Goal: Find specific page/section: Find specific page/section

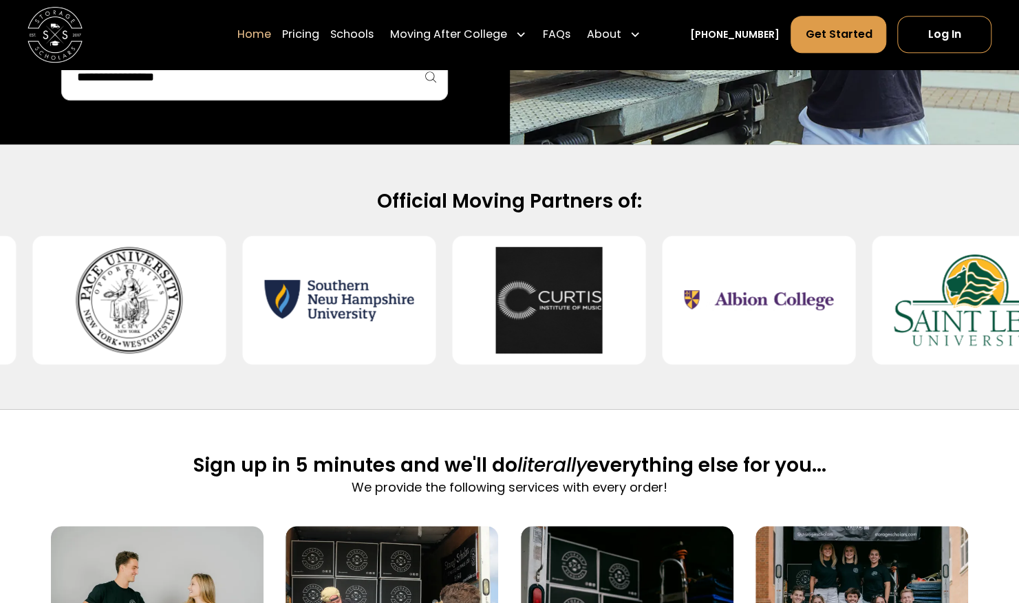
scroll to position [479, 0]
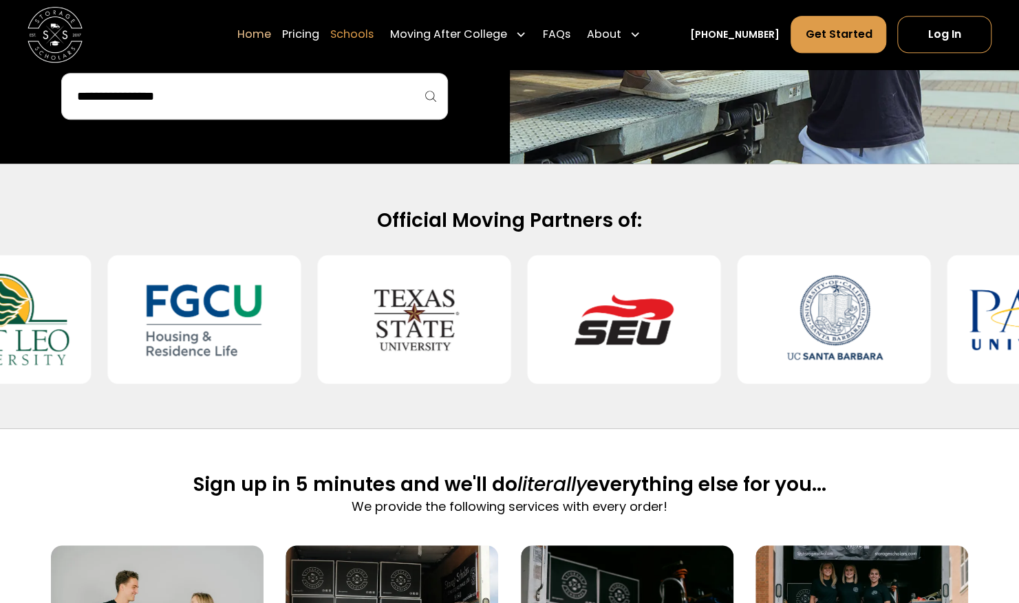
click at [363, 30] on link "Schools" at bounding box center [351, 34] width 43 height 39
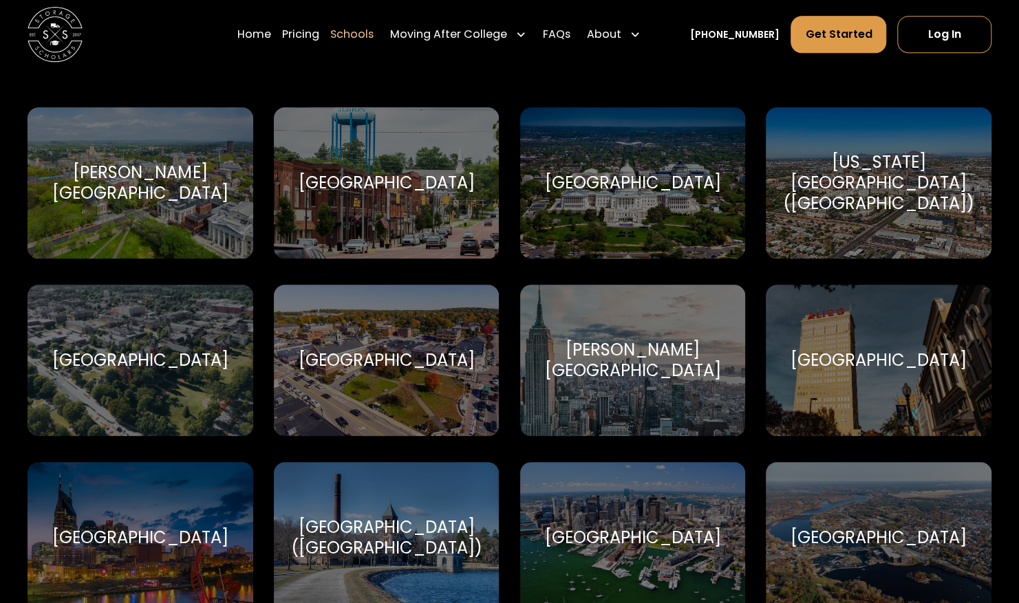
scroll to position [593, 0]
click at [853, 315] on div "Baylor University Baylor University" at bounding box center [879, 360] width 226 height 152
click at [850, 355] on div "Baylor University" at bounding box center [879, 360] width 176 height 21
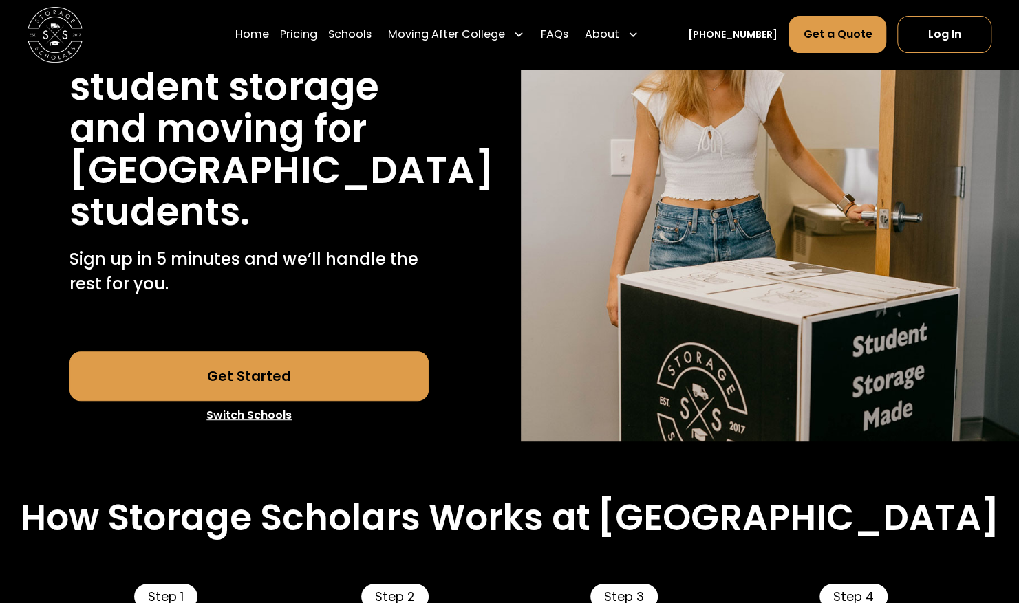
scroll to position [75, 0]
